Goal: Navigation & Orientation: Find specific page/section

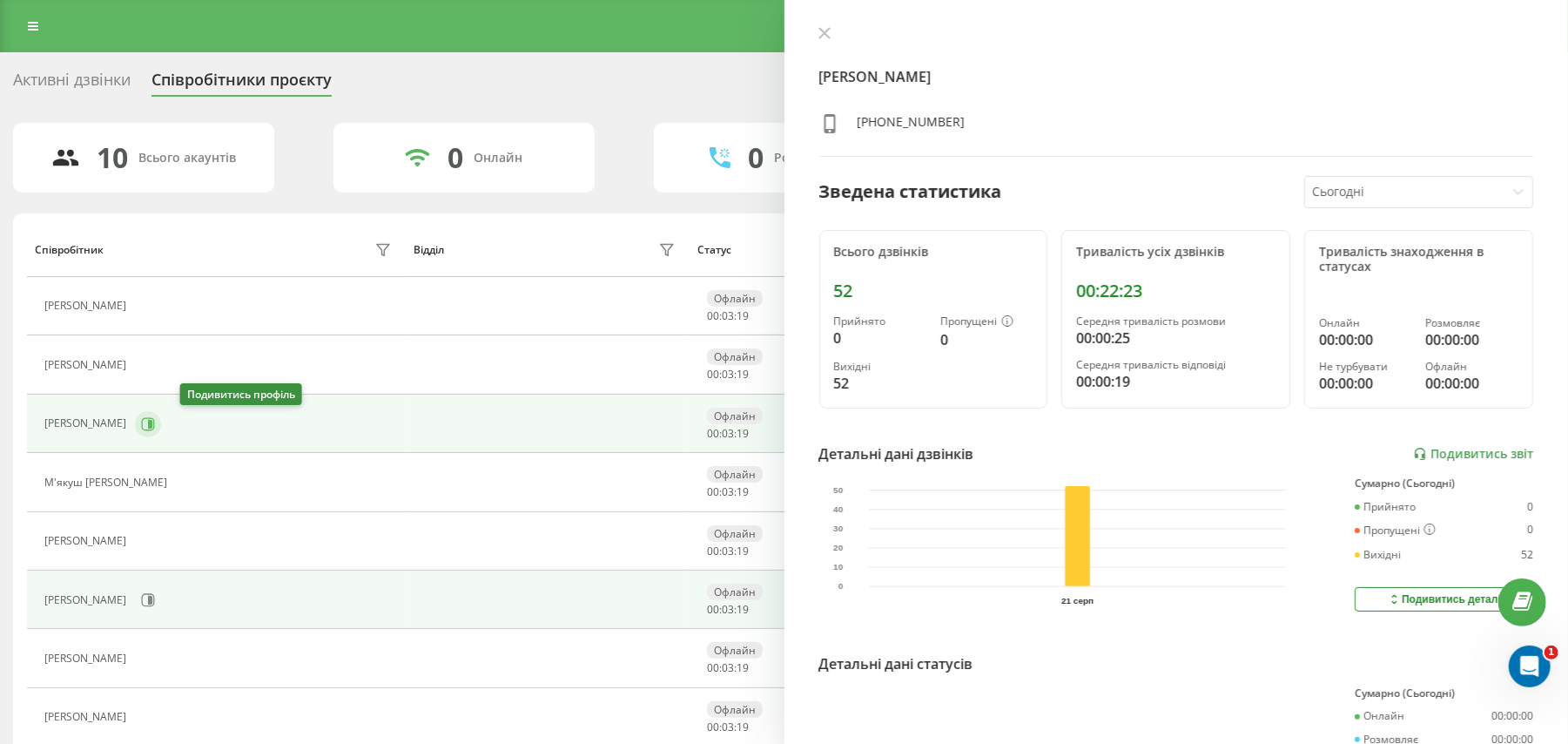
click at [153, 427] on icon at bounding box center [150, 423] width 4 height 9
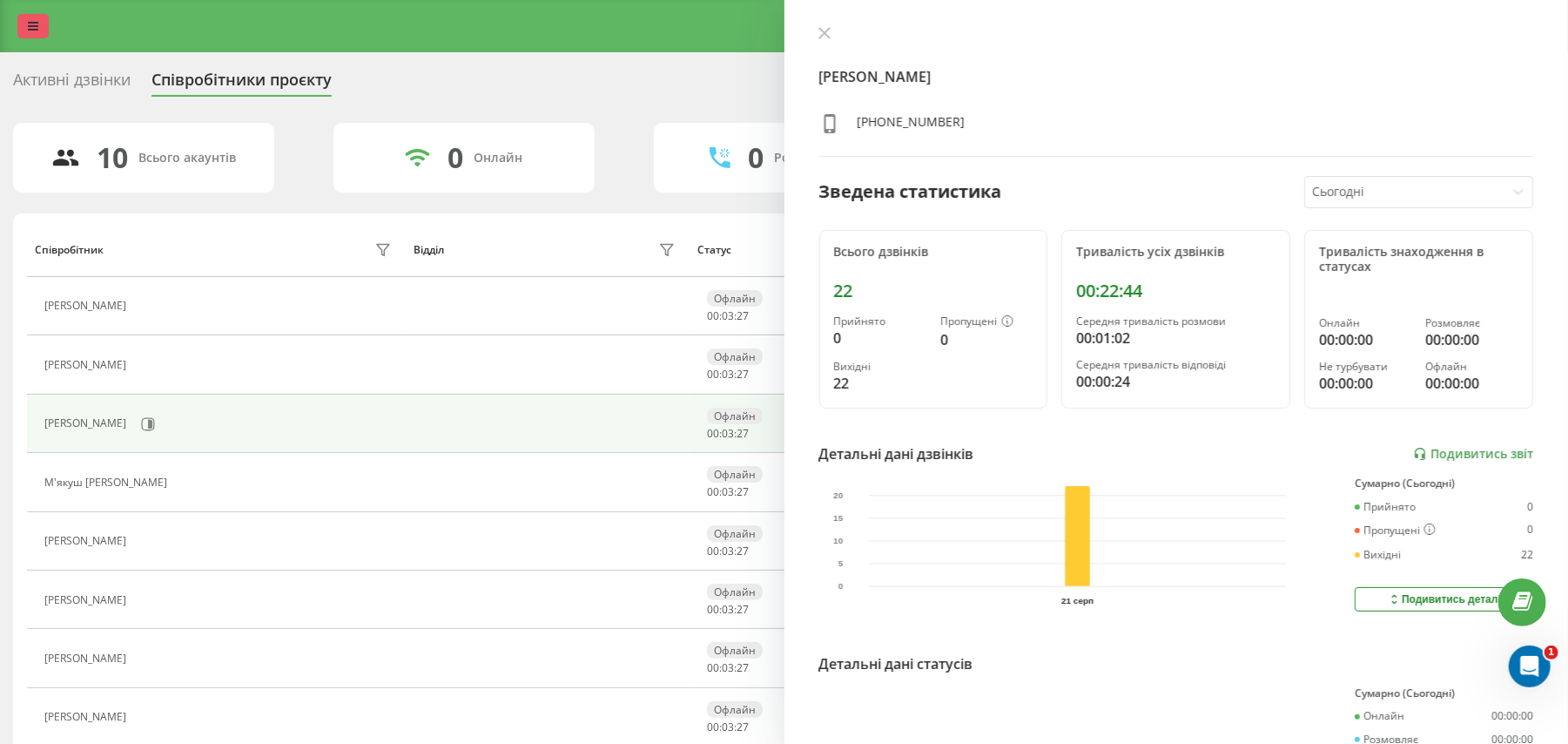
click at [28, 24] on icon at bounding box center [33, 27] width 11 height 12
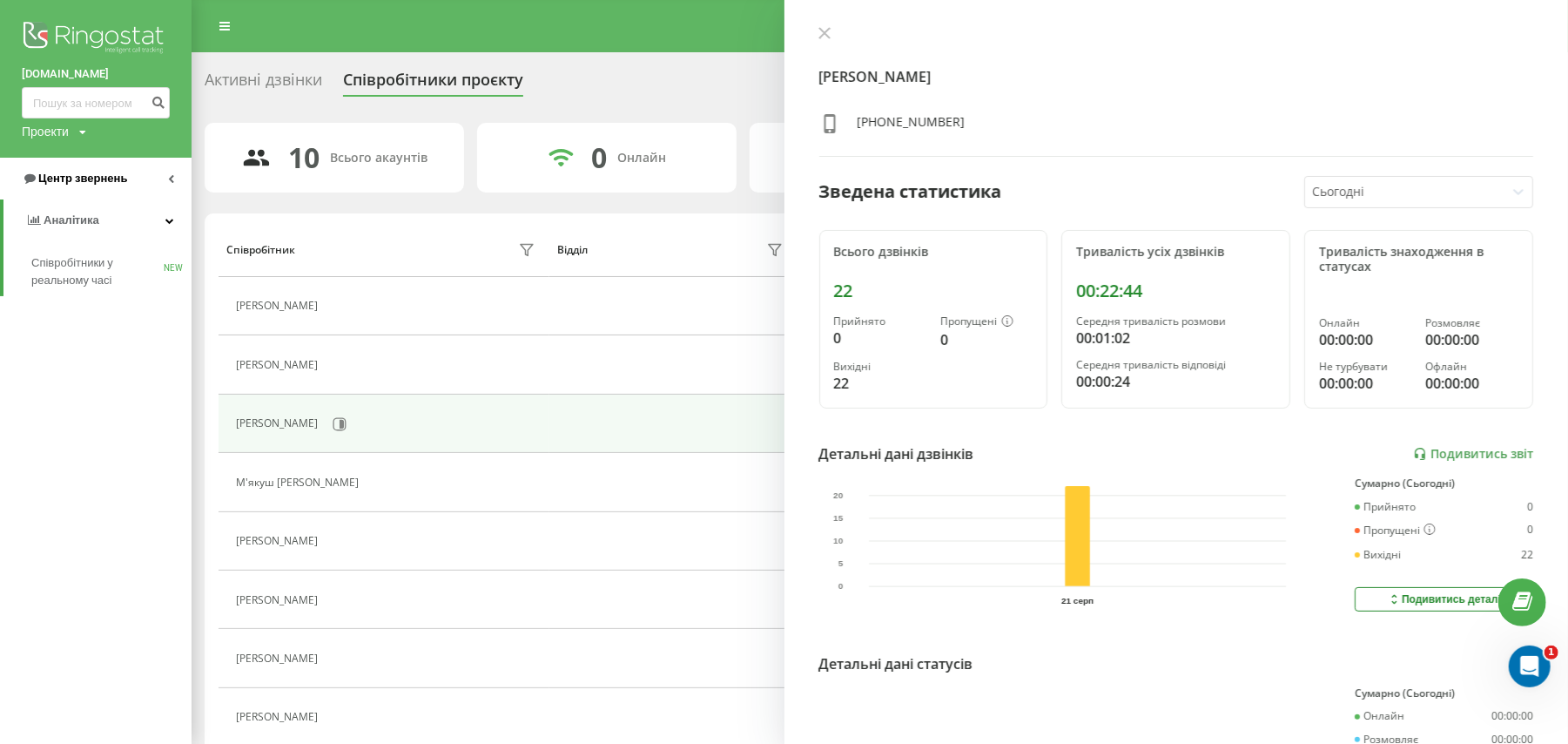
click at [106, 188] on link "Центр звернень" at bounding box center [96, 178] width 192 height 42
click at [92, 227] on span "Журнал дзвінків" at bounding box center [77, 221] width 92 height 18
